Goal: Task Accomplishment & Management: Complete application form

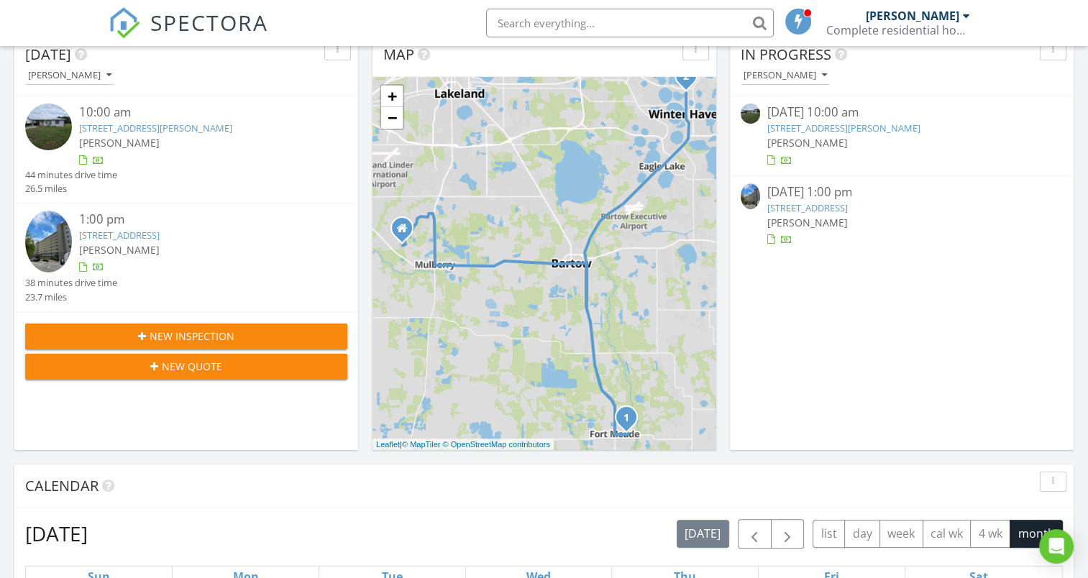
scroll to position [162, 0]
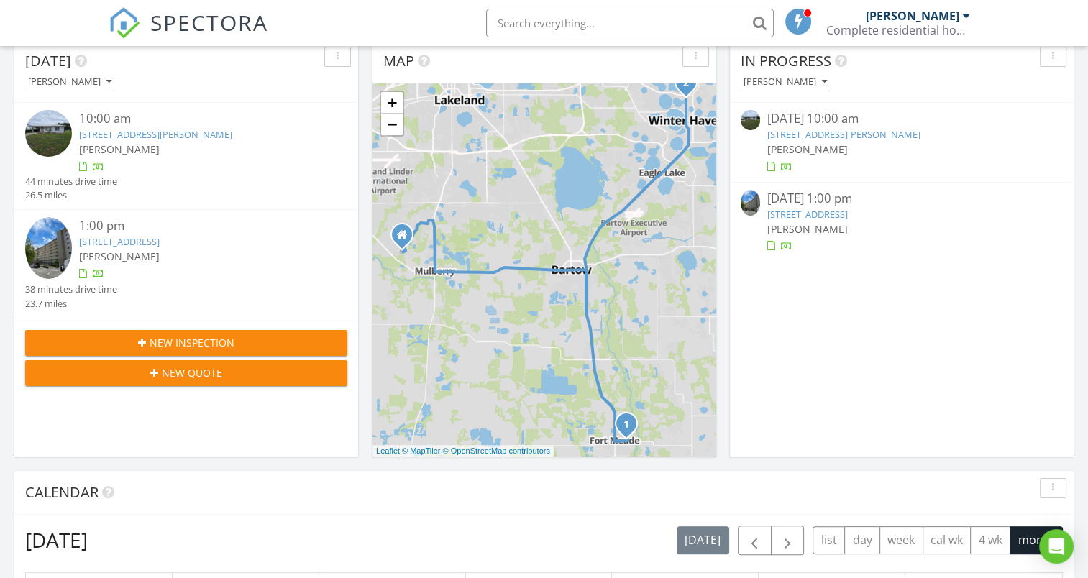
click at [793, 135] on link "[STREET_ADDRESS][PERSON_NAME]" at bounding box center [843, 134] width 153 height 13
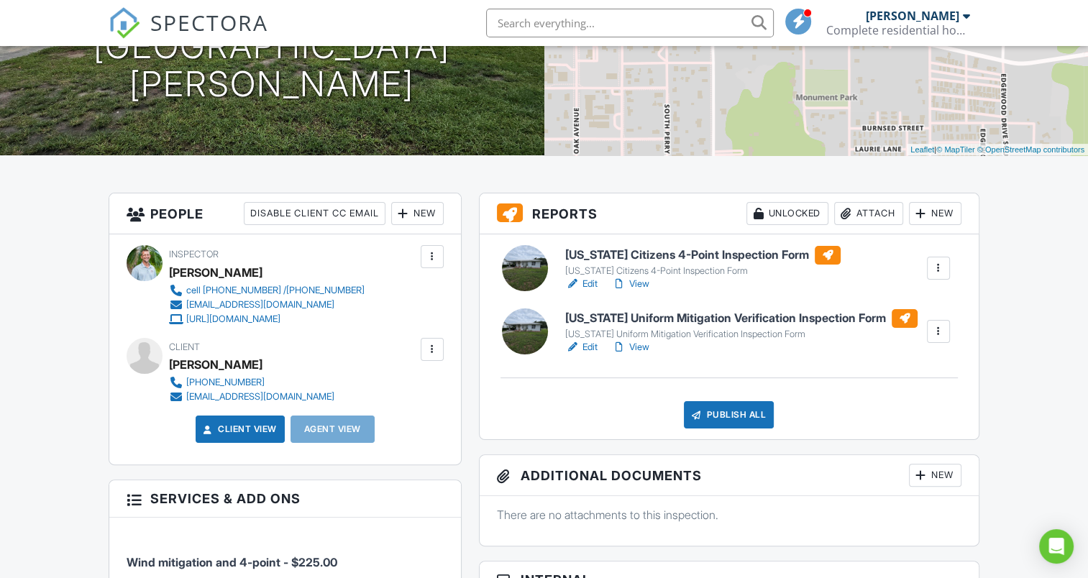
scroll to position [252, 0]
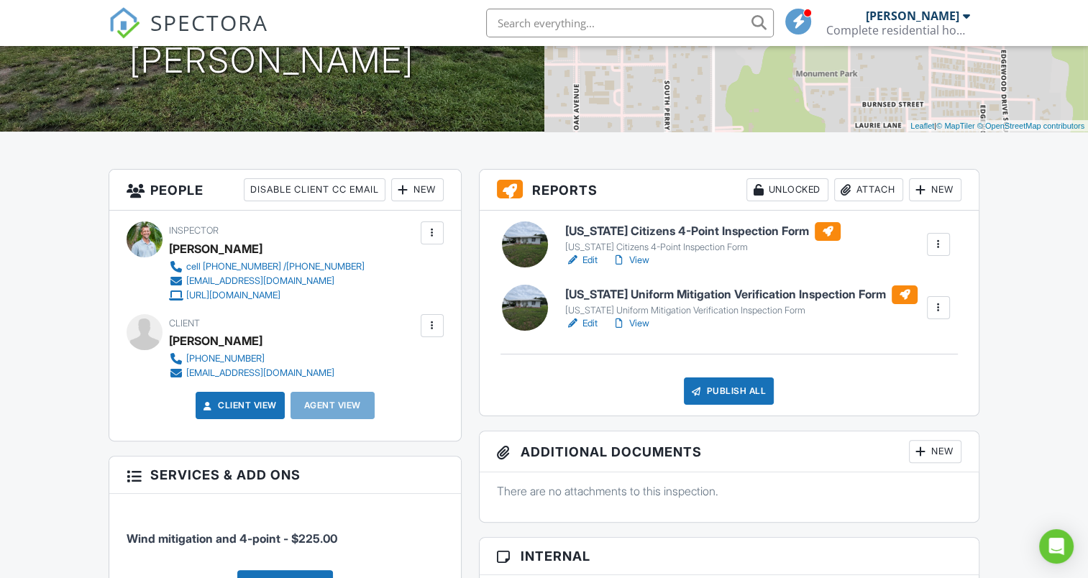
click at [583, 324] on link "Edit" at bounding box center [581, 323] width 32 height 14
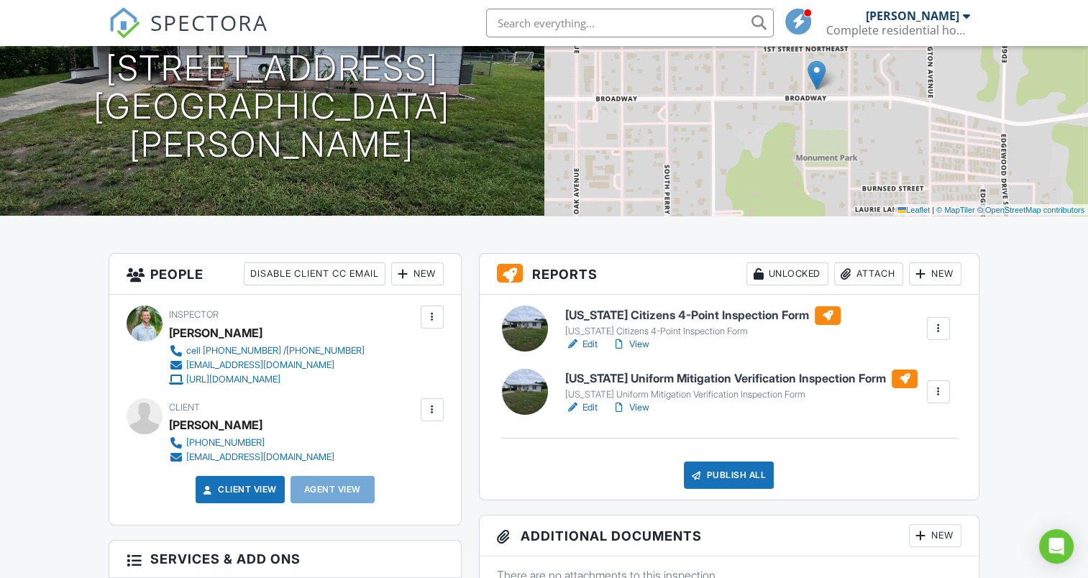
scroll to position [170, 0]
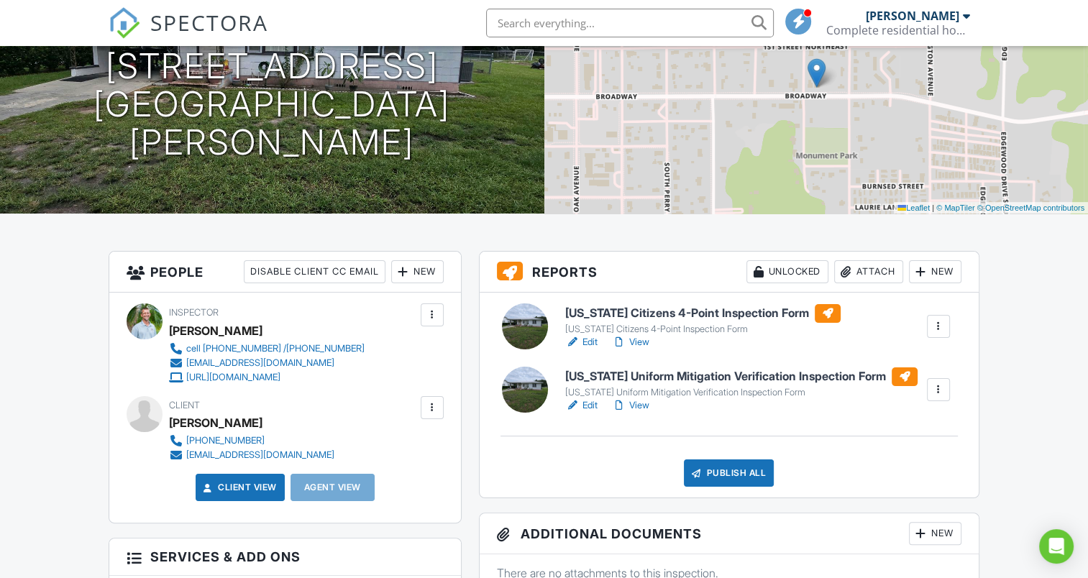
click at [588, 341] on link "Edit" at bounding box center [581, 342] width 32 height 14
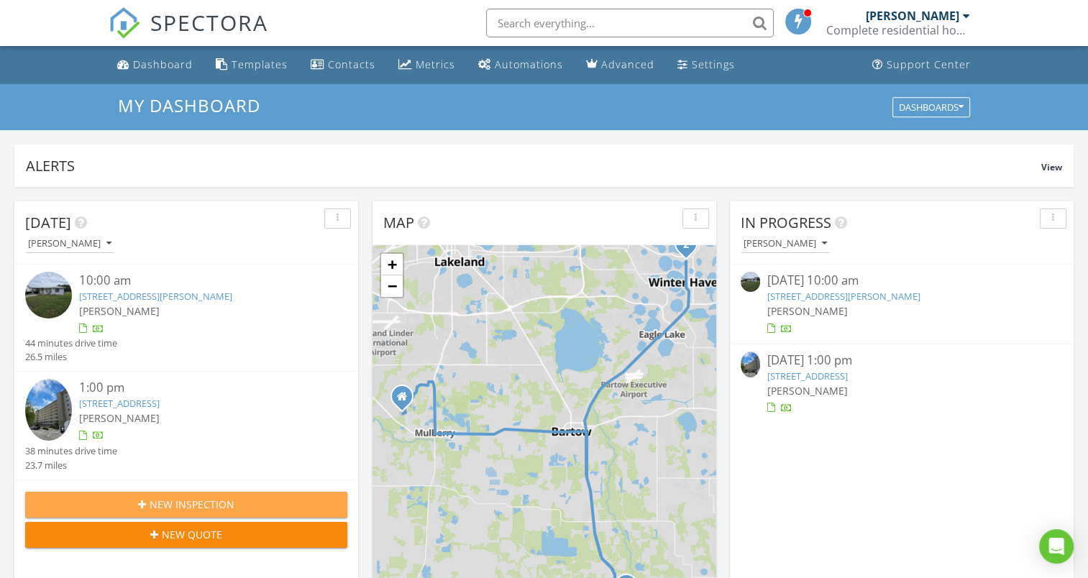
click at [210, 504] on span "New Inspection" at bounding box center [192, 504] width 85 height 15
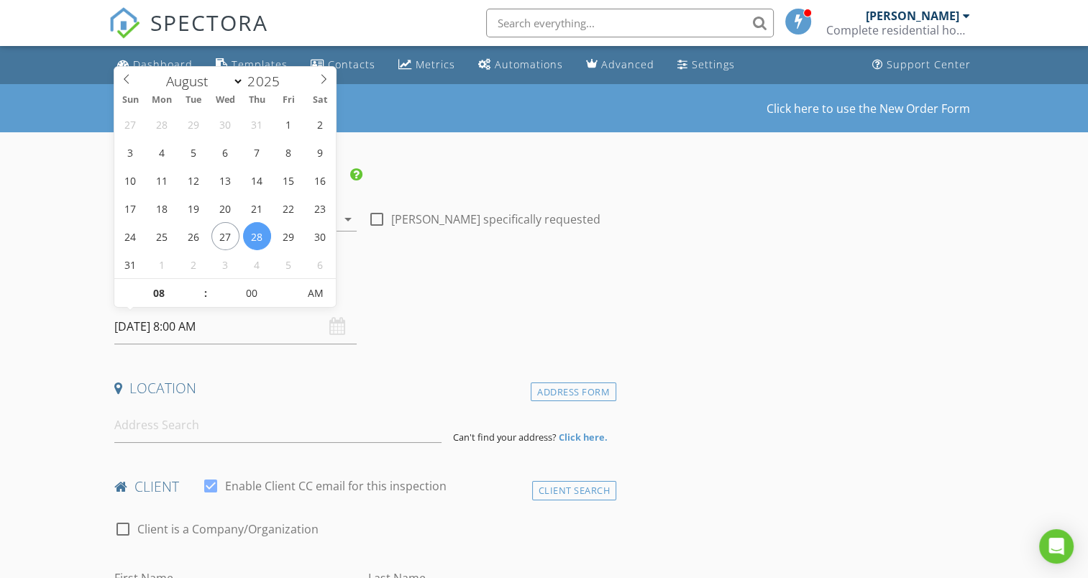
click at [223, 325] on input "08/28/2025 8:00 AM" at bounding box center [235, 326] width 242 height 35
type input "09"
type input "08/28/2025 9:00 AM"
click at [198, 281] on span at bounding box center [198, 286] width 10 height 14
type input "10"
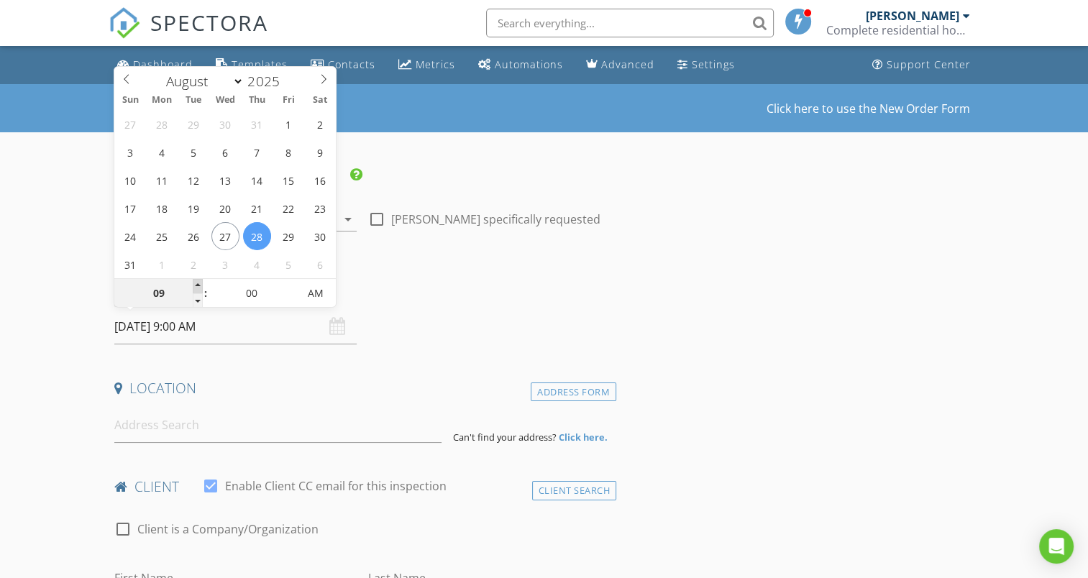
type input "08/28/2025 10:00 AM"
click at [198, 281] on span at bounding box center [198, 286] width 10 height 14
type input "11"
type input "08/28/2025 11:00 AM"
click at [198, 281] on span at bounding box center [198, 286] width 10 height 14
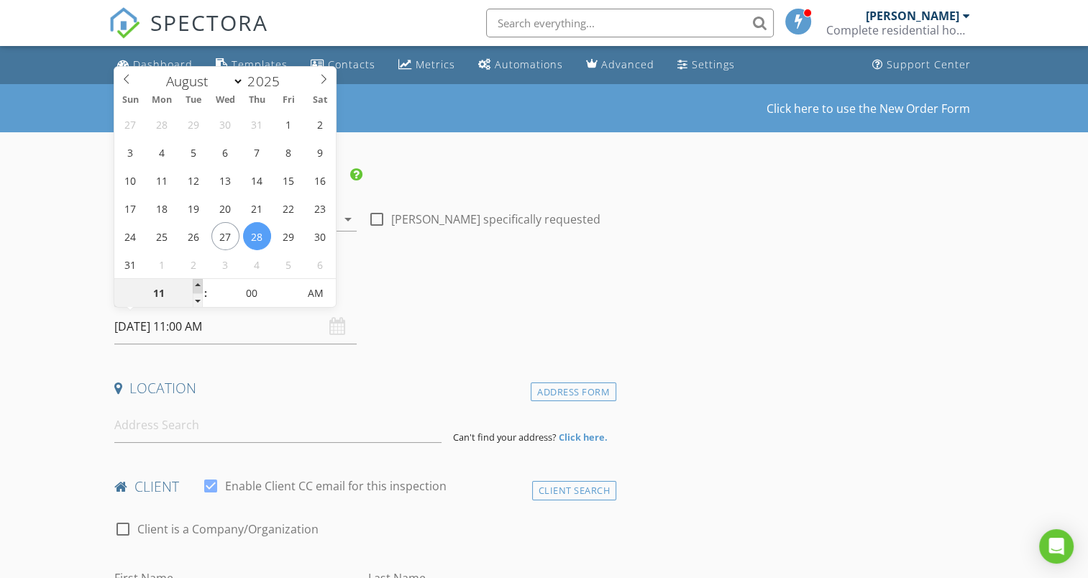
type input "12"
type input "08/28/2025 12:00 PM"
click at [198, 281] on span at bounding box center [198, 286] width 10 height 14
type input "01"
type input "08/28/2025 1:00 PM"
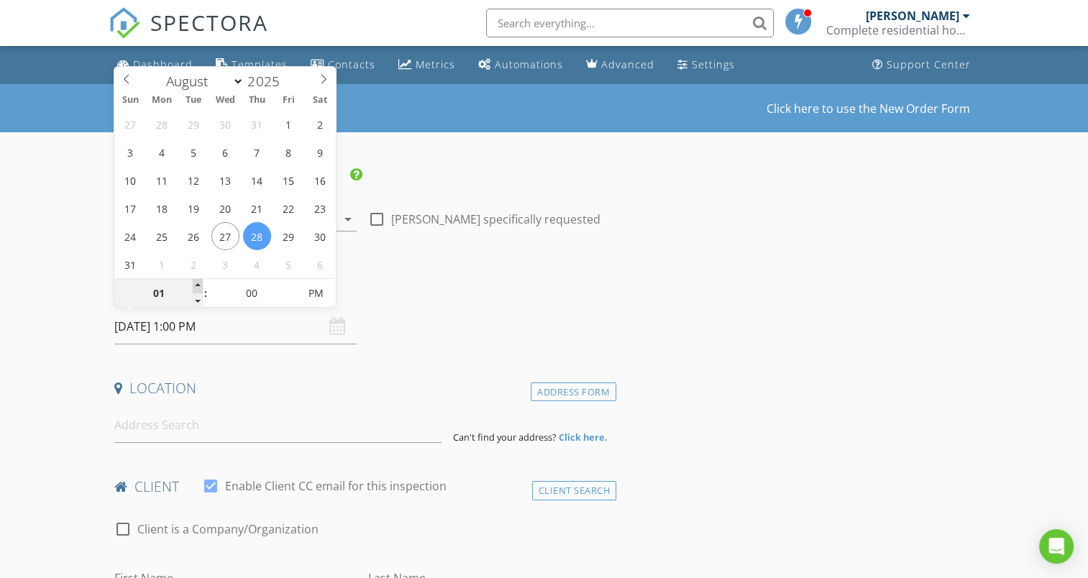
click at [198, 281] on span at bounding box center [198, 286] width 10 height 14
type input "05"
type input "08/28/2025 1:05 PM"
click at [288, 283] on span at bounding box center [291, 286] width 10 height 14
type input "10"
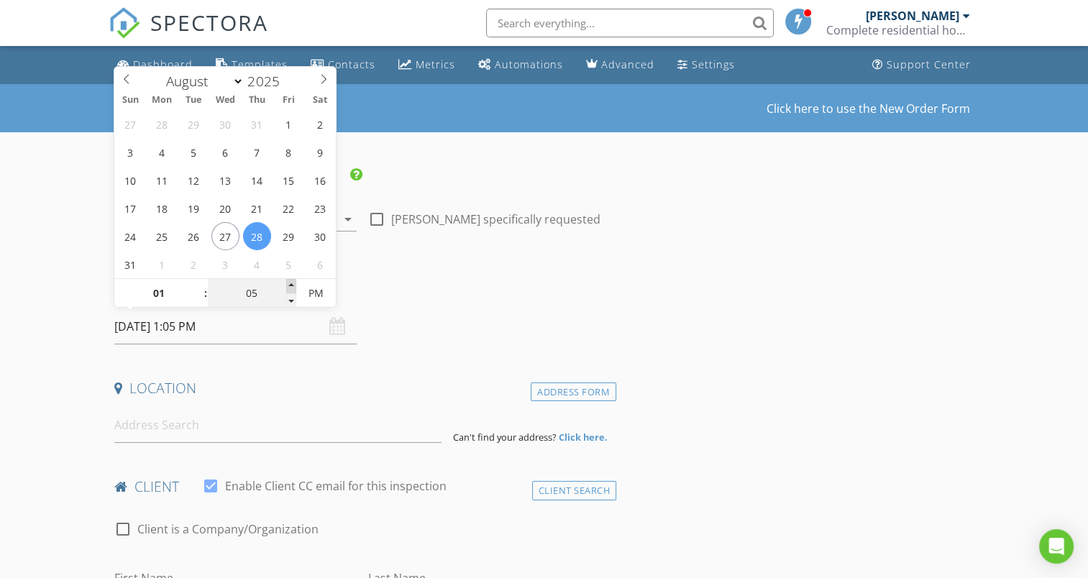
type input "08/28/2025 1:10 PM"
click at [288, 283] on span at bounding box center [291, 286] width 10 height 14
type input "15"
type input "08/28/2025 1:15 PM"
click at [288, 283] on span at bounding box center [291, 286] width 10 height 14
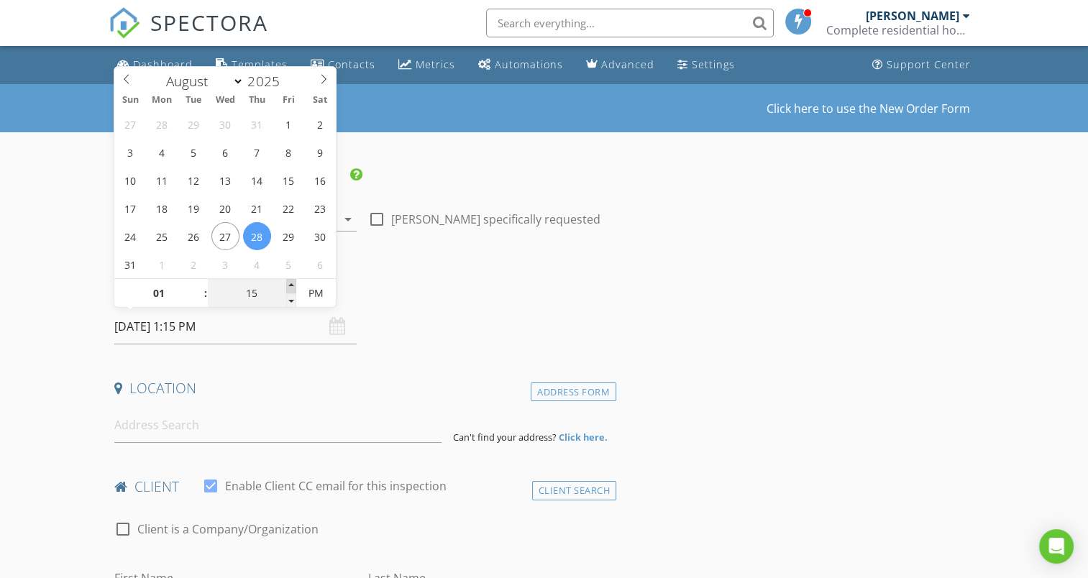
type input "20"
type input "08/28/2025 1:20 PM"
click at [288, 283] on span at bounding box center [291, 286] width 10 height 14
type input "25"
type input "08/28/2025 1:25 PM"
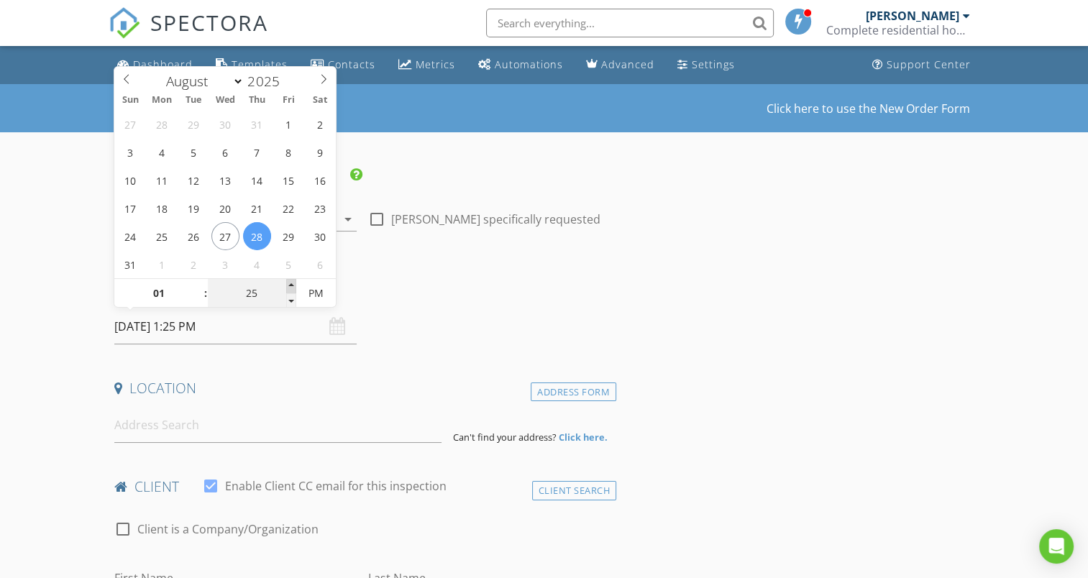
click at [288, 283] on span at bounding box center [291, 286] width 10 height 14
type input "30"
type input "[DATE] 1:30 PM"
click at [288, 283] on span at bounding box center [291, 286] width 10 height 14
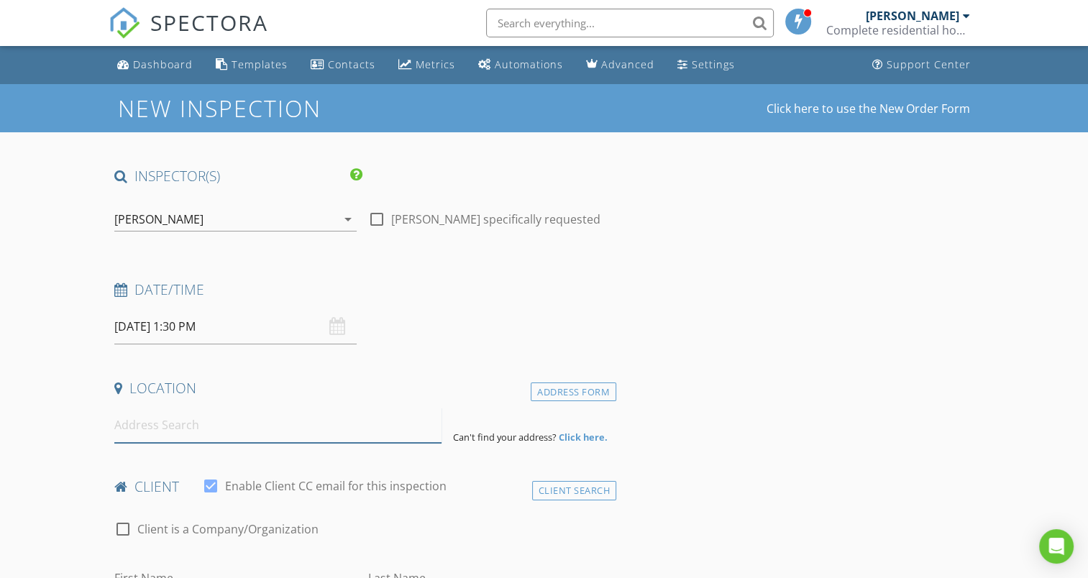
click at [193, 421] on input at bounding box center [277, 425] width 327 height 35
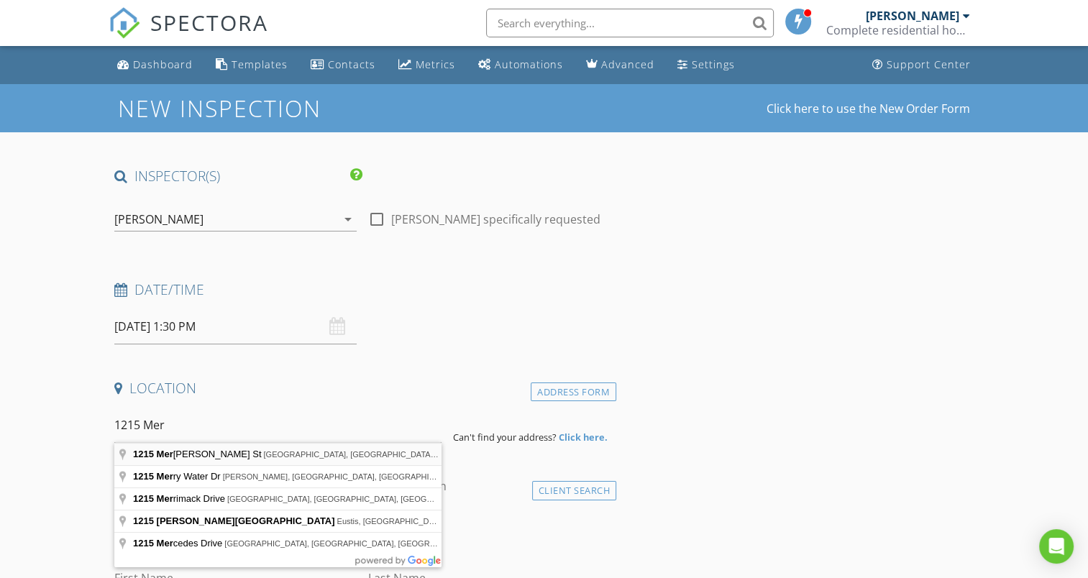
type input "1215 Merlyn St, Lakeland, FL, USA"
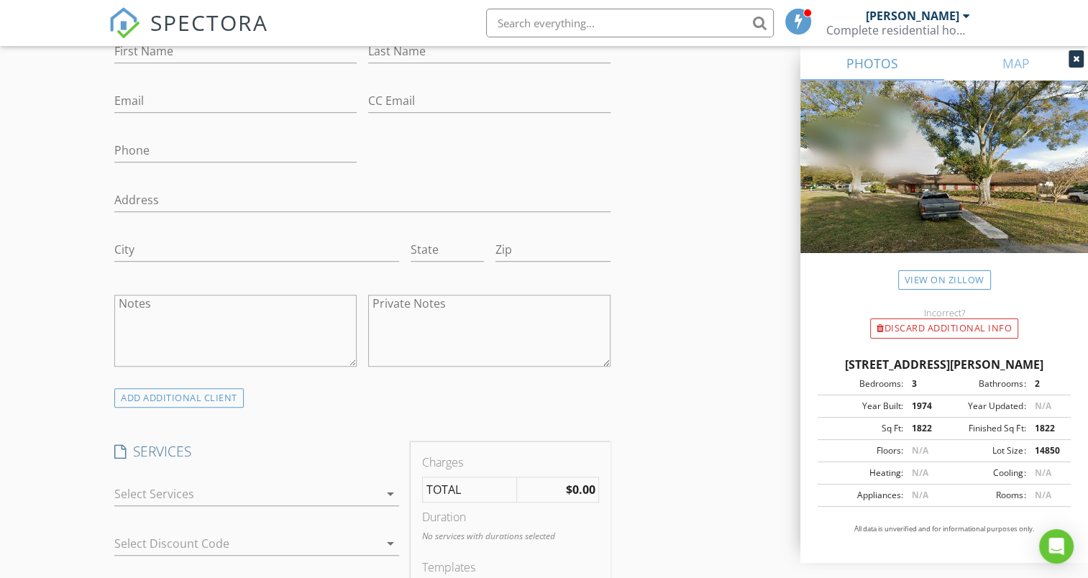
scroll to position [923, 0]
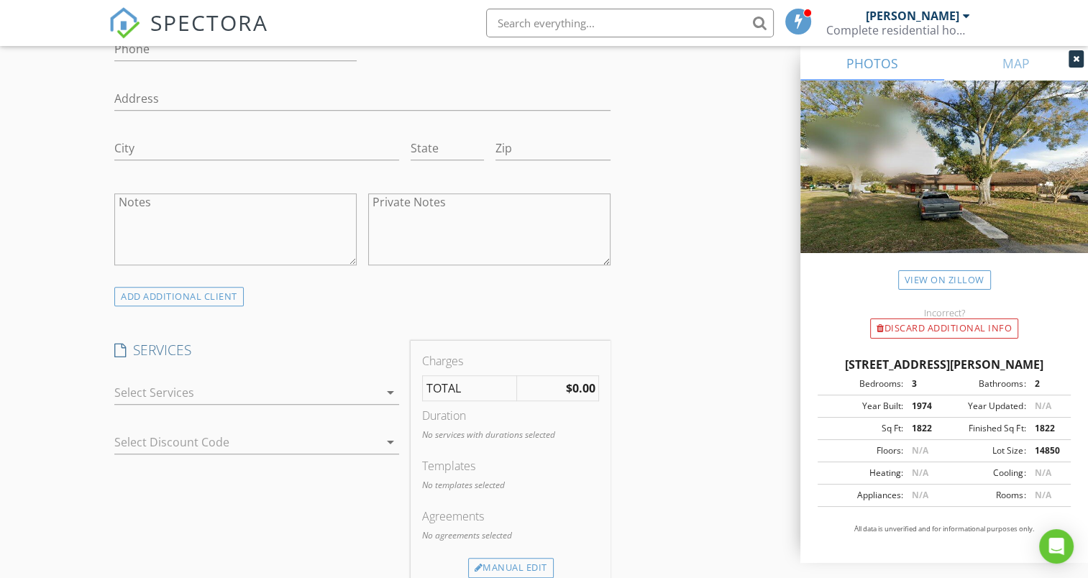
click at [391, 391] on icon "arrow_drop_down" at bounding box center [390, 392] width 17 height 17
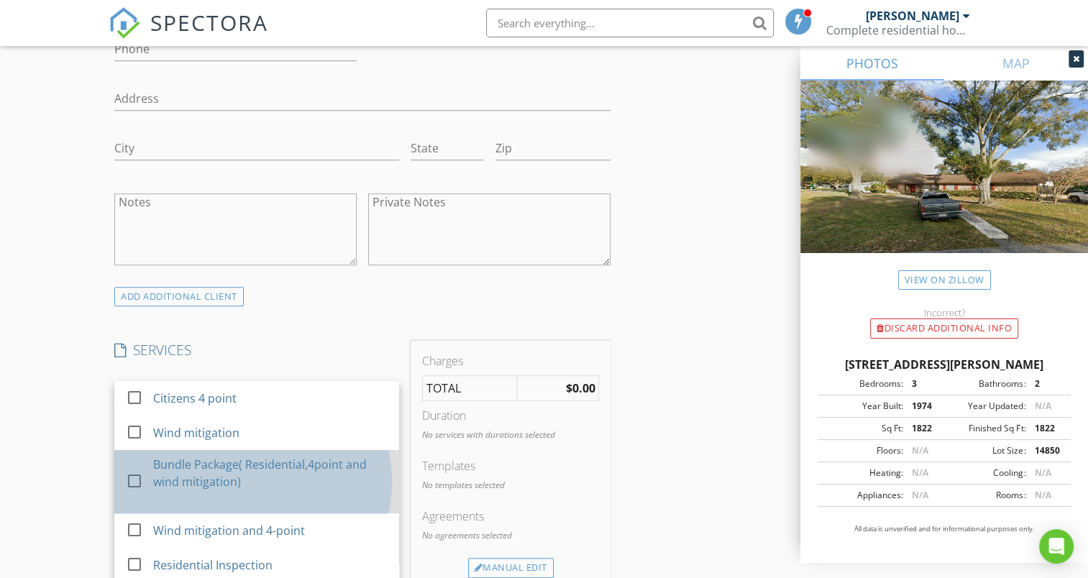
click at [234, 472] on div "Bundle Package( Residential,4point and wind mitigation)" at bounding box center [271, 473] width 234 height 35
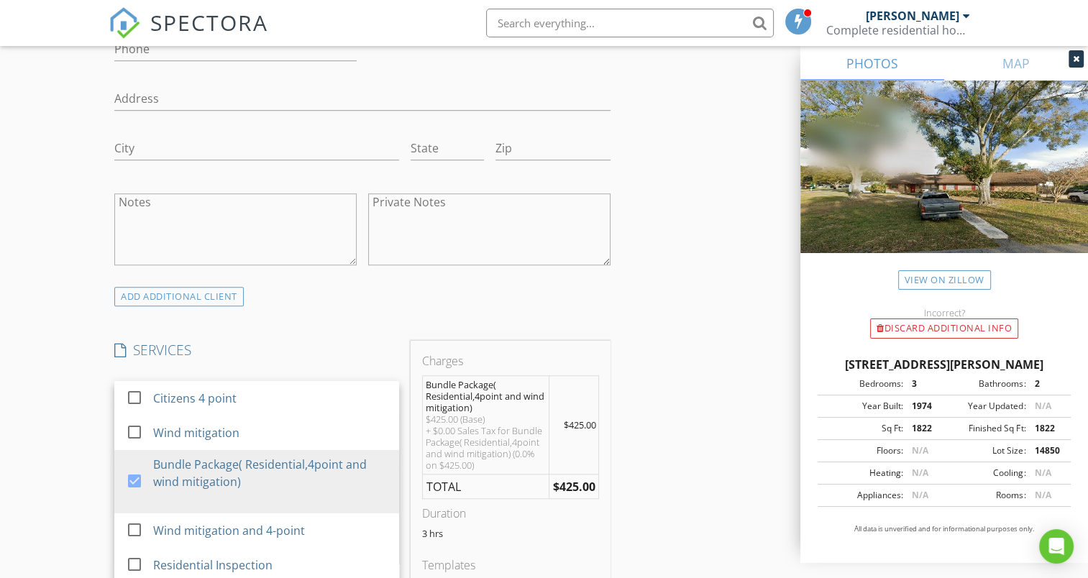
click at [744, 384] on div "INSPECTOR(S) check_box Frank Lee PRIMARY Frank Lee arrow_drop_down check_box_ou…" at bounding box center [544, 577] width 870 height 2667
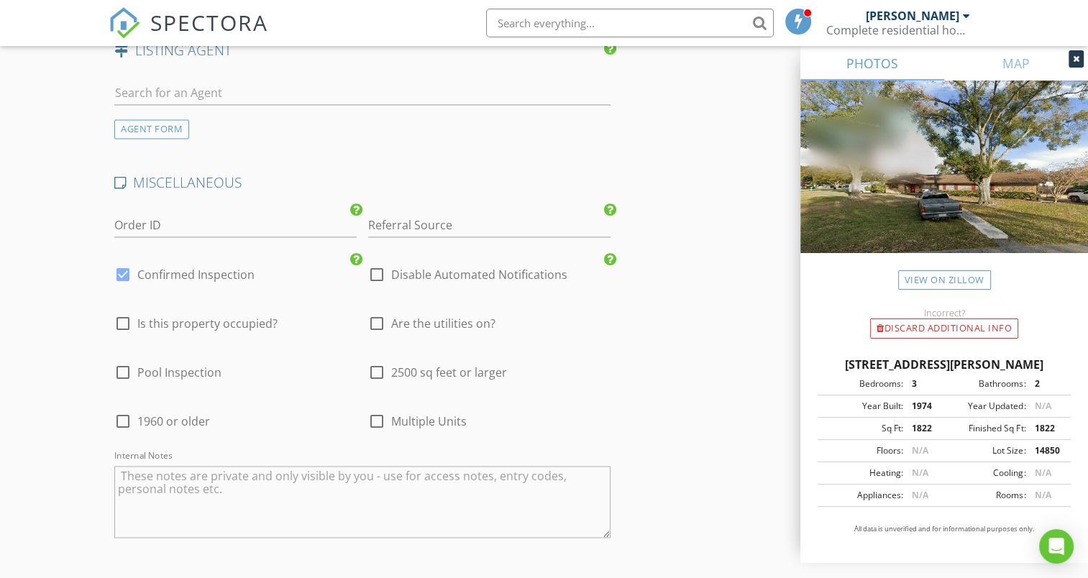
scroll to position [2067, 0]
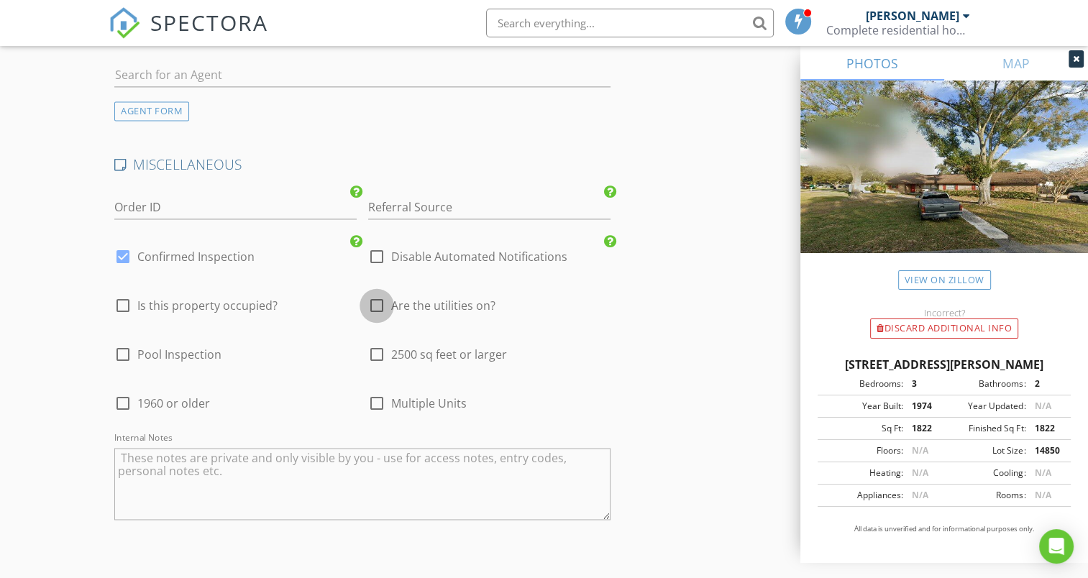
click at [375, 293] on div at bounding box center [377, 305] width 24 height 24
checkbox input "true"
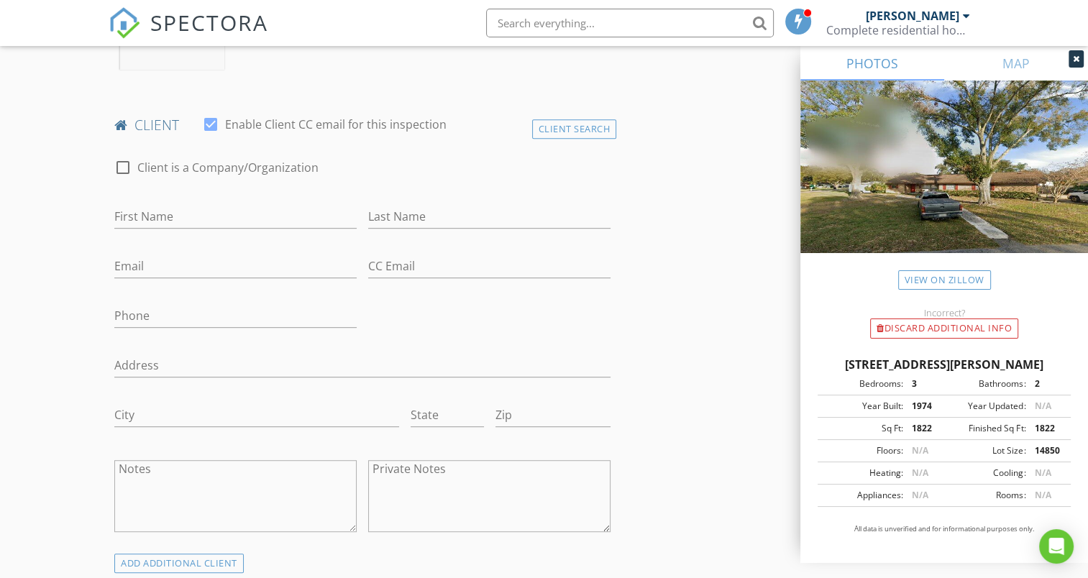
scroll to position [690, 0]
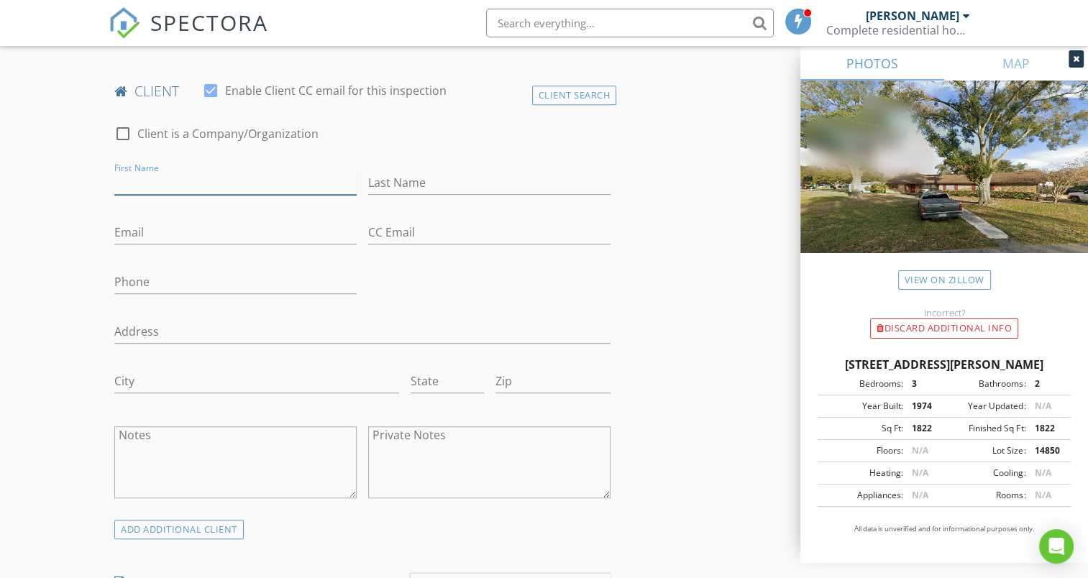
click at [196, 184] on input "First Name" at bounding box center [235, 183] width 242 height 24
type input "[PERSON_NAME]"
click at [437, 179] on input "Last Name" at bounding box center [489, 183] width 242 height 24
type input "Cape"
click at [202, 229] on input "Email" at bounding box center [235, 233] width 242 height 24
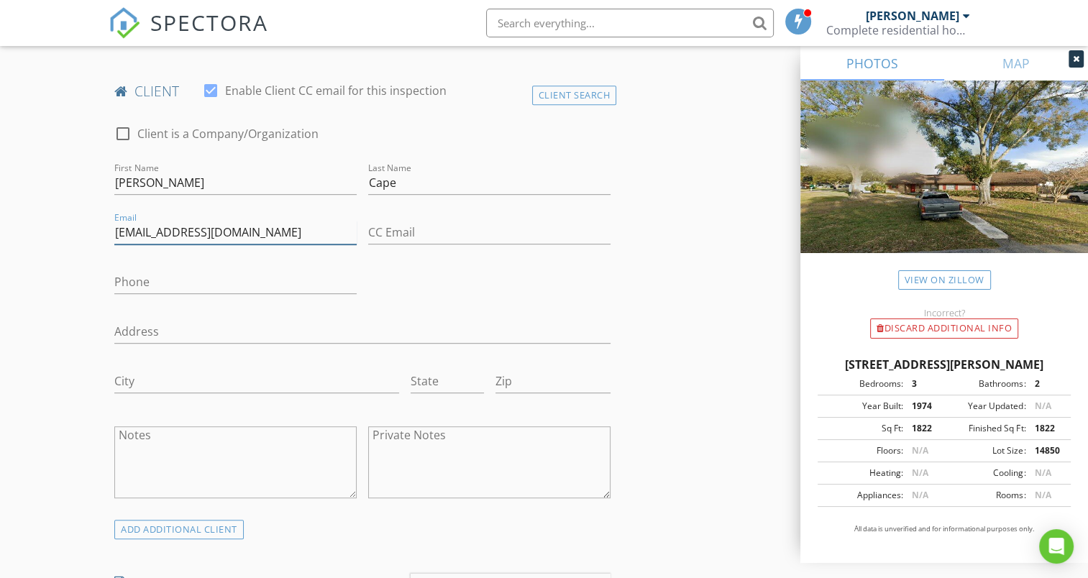
type input "[EMAIL_ADDRESS][DOMAIN_NAME]"
click at [162, 280] on input "Phone" at bounding box center [235, 282] width 242 height 24
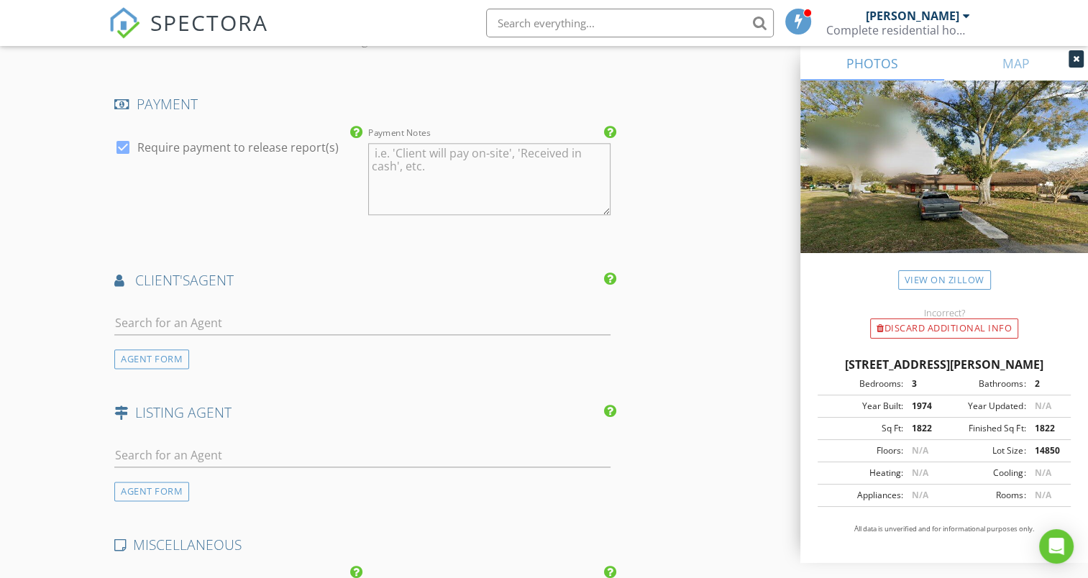
scroll to position [1684, 0]
type input "[PHONE_NUMBER]"
click at [250, 314] on input "text" at bounding box center [362, 326] width 496 height 24
type input "lisa se"
click at [191, 343] on div "[PERSON_NAME]" at bounding box center [199, 351] width 89 height 17
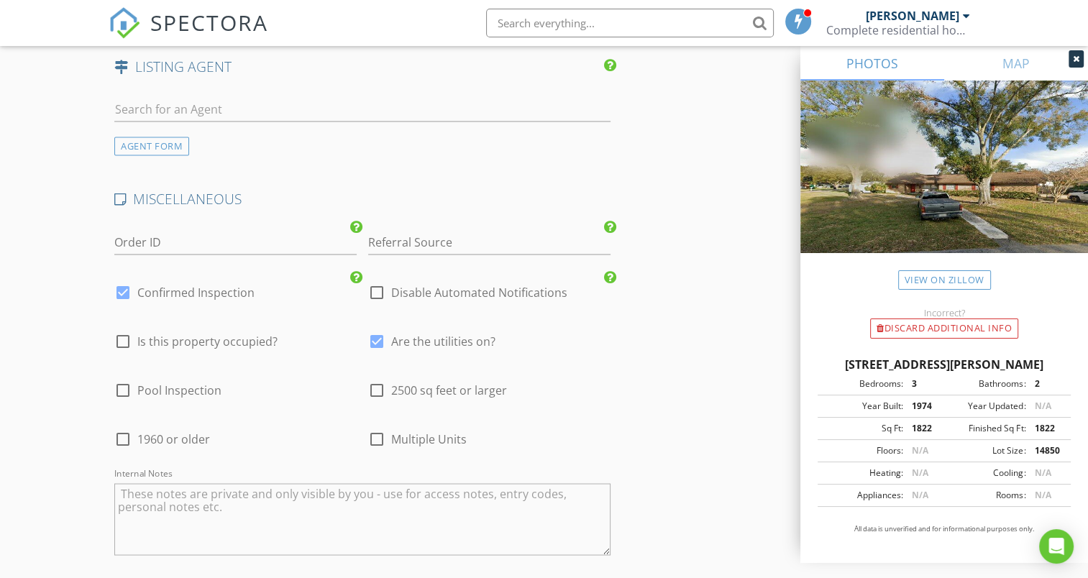
scroll to position [2404, 0]
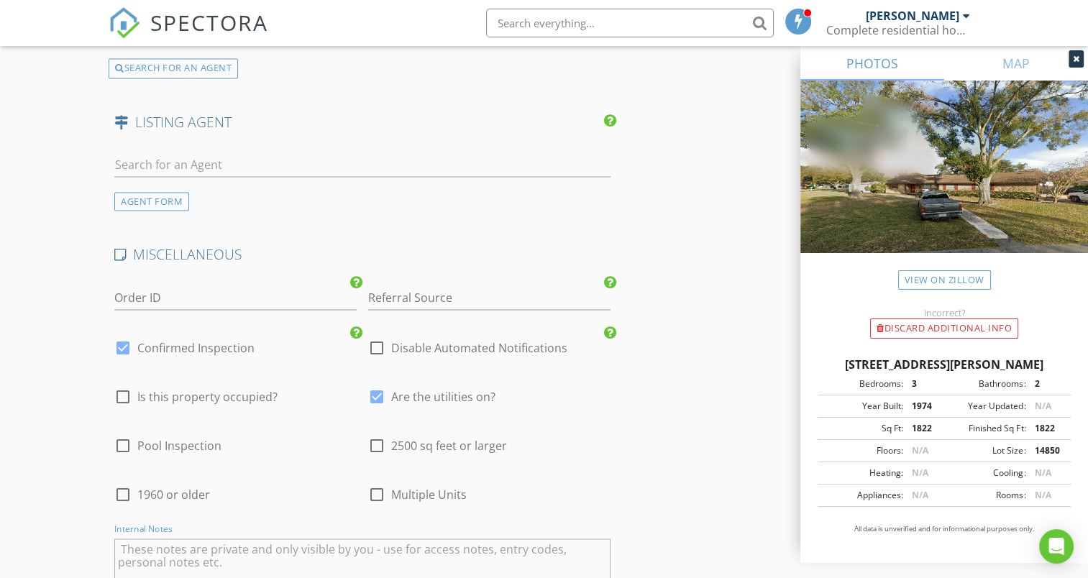
click at [354, 539] on textarea "Internal Notes" at bounding box center [362, 575] width 496 height 72
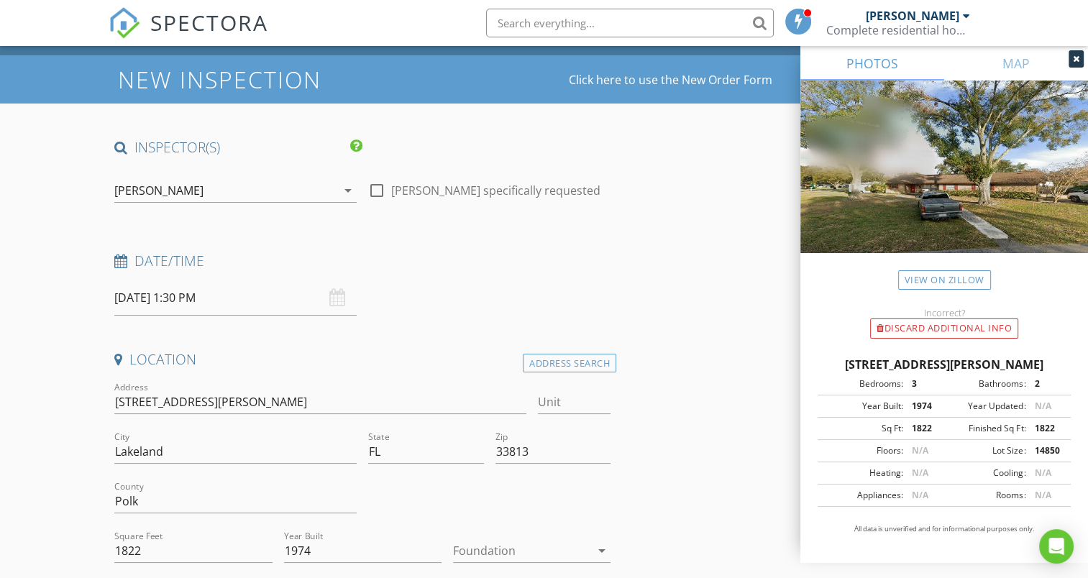
scroll to position [0, 0]
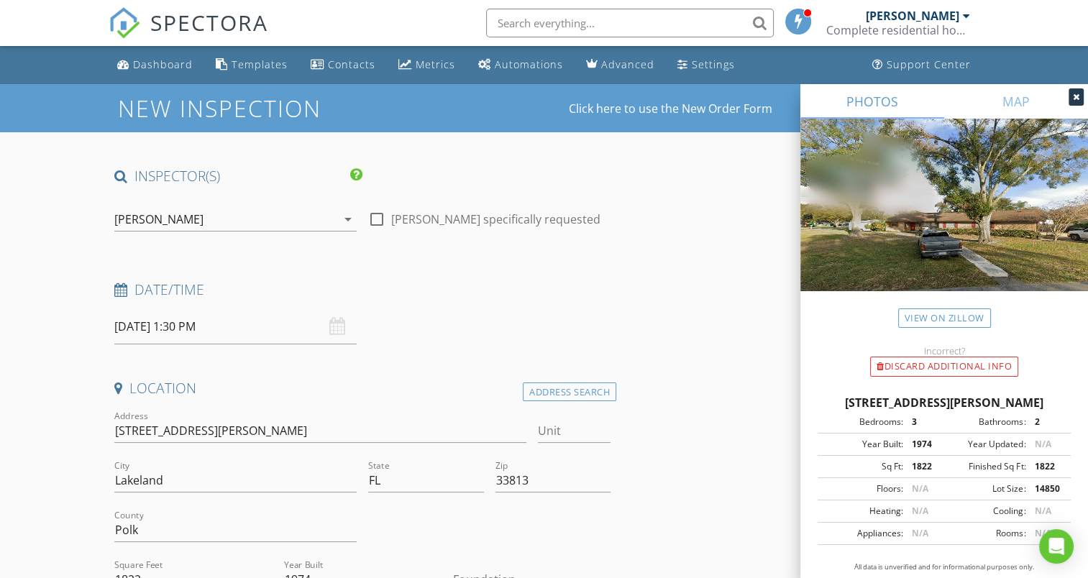
type textarea "lock box code 7743"
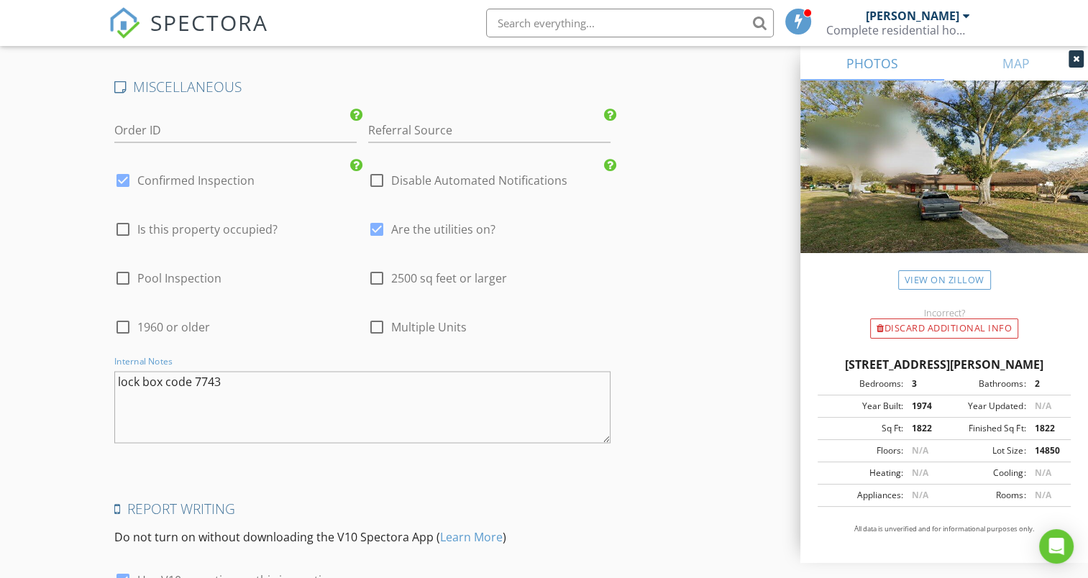
scroll to position [2699, 0]
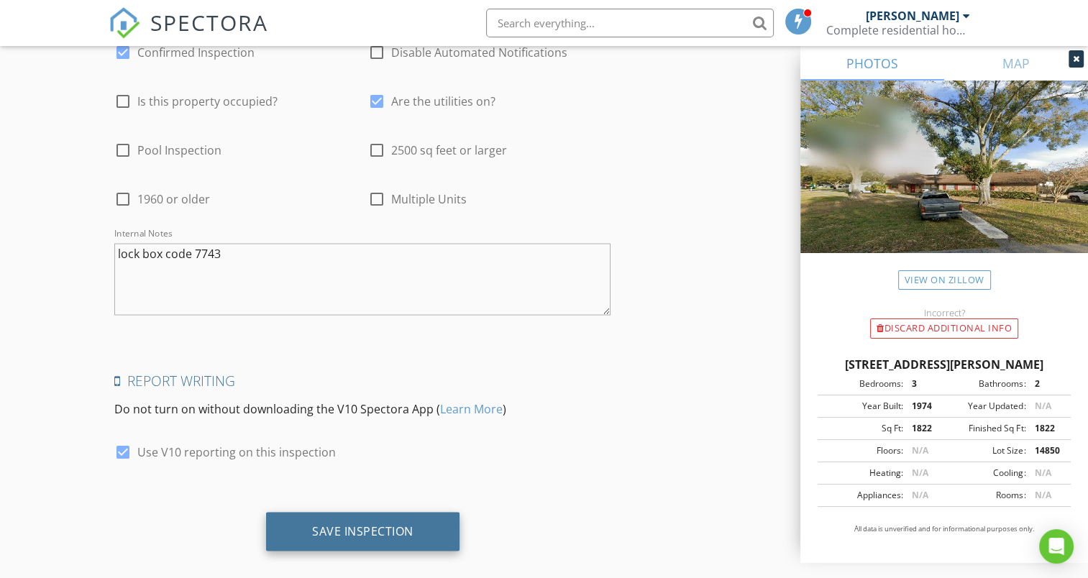
click at [388, 524] on div "Save Inspection" at bounding box center [362, 531] width 101 height 14
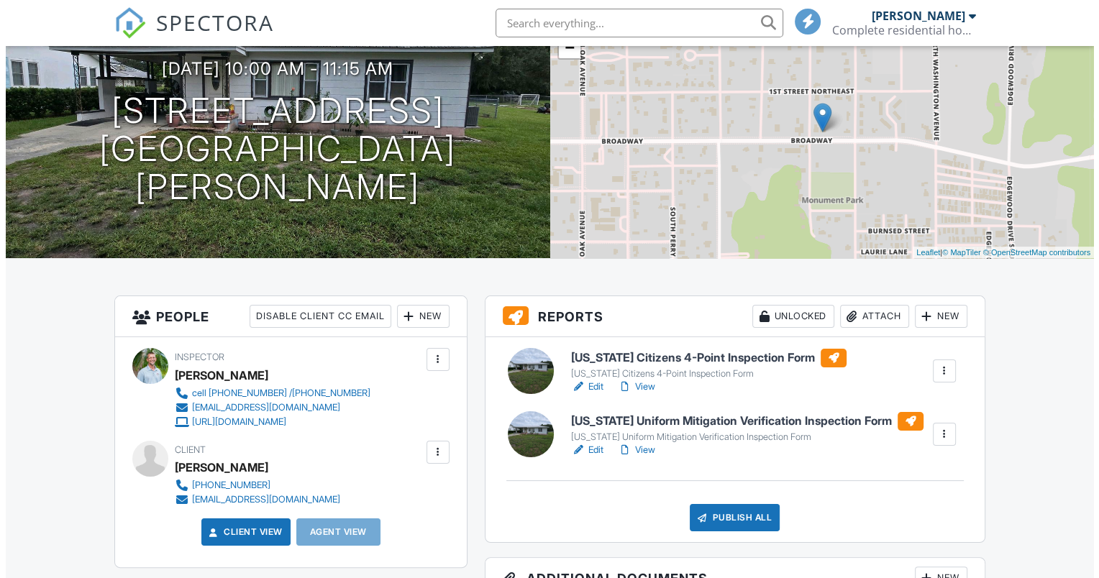
scroll to position [383, 0]
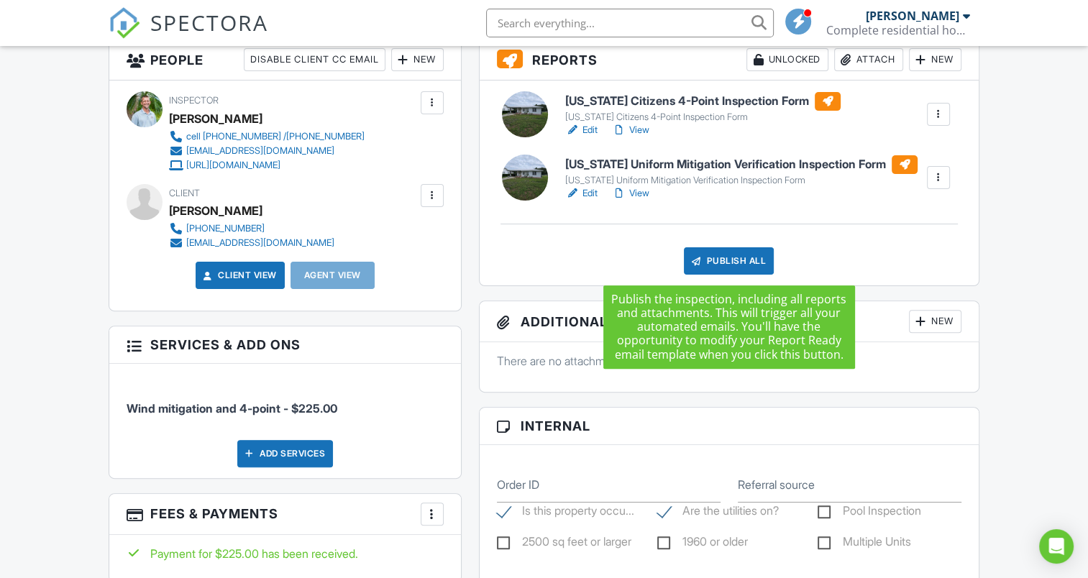
click at [741, 262] on div "Publish All" at bounding box center [729, 260] width 90 height 27
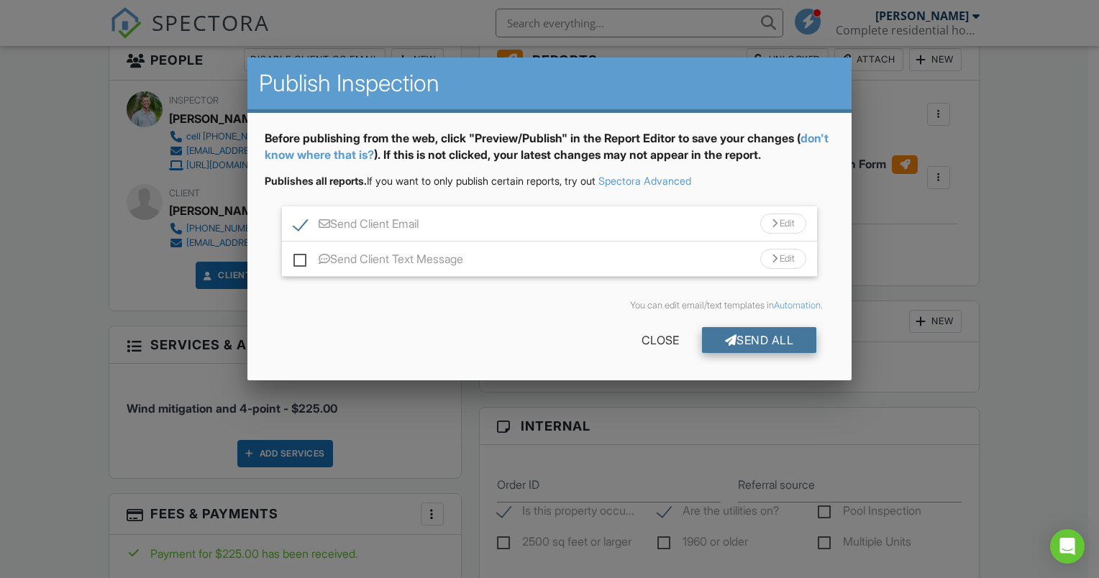
click at [739, 342] on div "Send All" at bounding box center [759, 340] width 115 height 26
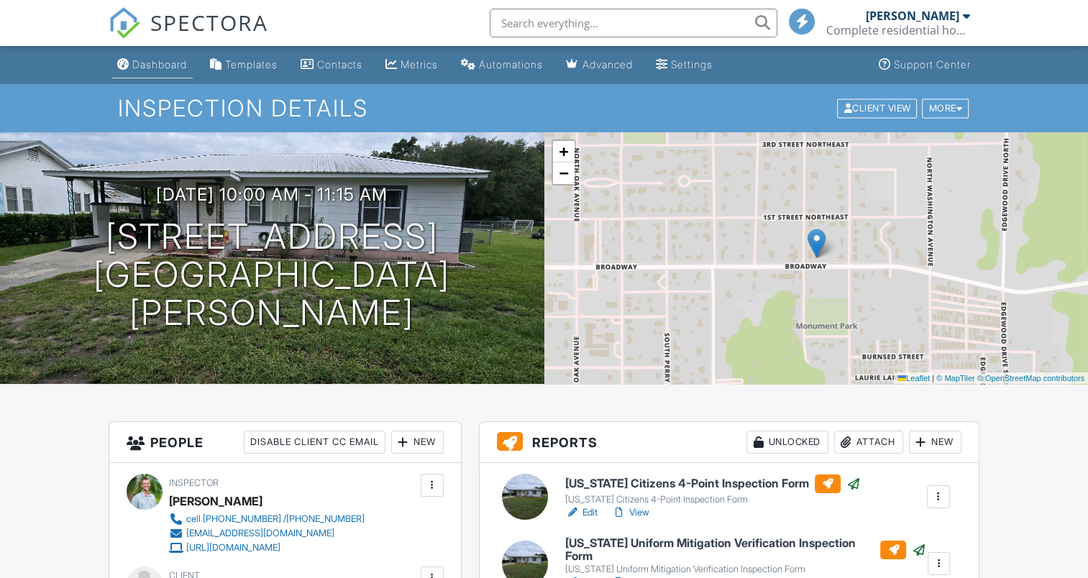
click at [165, 66] on div "Dashboard" at bounding box center [159, 64] width 55 height 12
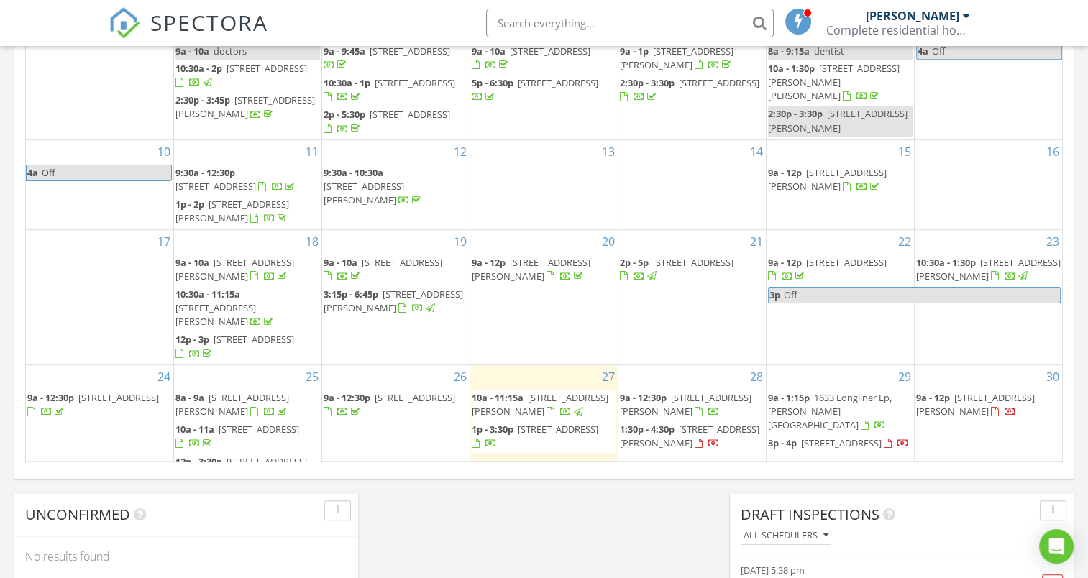
scroll to position [863, 0]
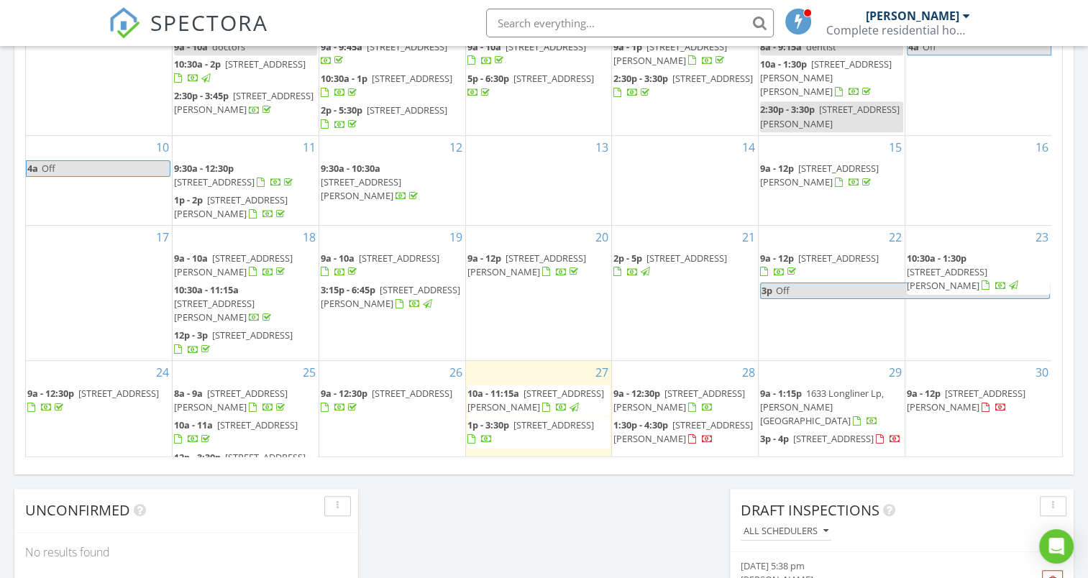
click at [676, 429] on span "1215 Merlyn St, Lakeland 33813" at bounding box center [684, 432] width 140 height 27
